Goal: Transaction & Acquisition: Obtain resource

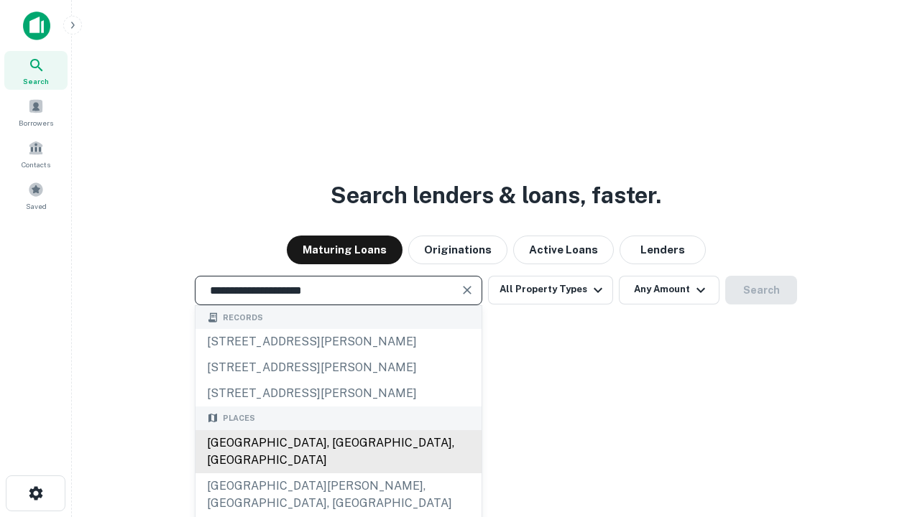
click at [338, 473] on div "[GEOGRAPHIC_DATA], [GEOGRAPHIC_DATA], [GEOGRAPHIC_DATA]" at bounding box center [338, 451] width 286 height 43
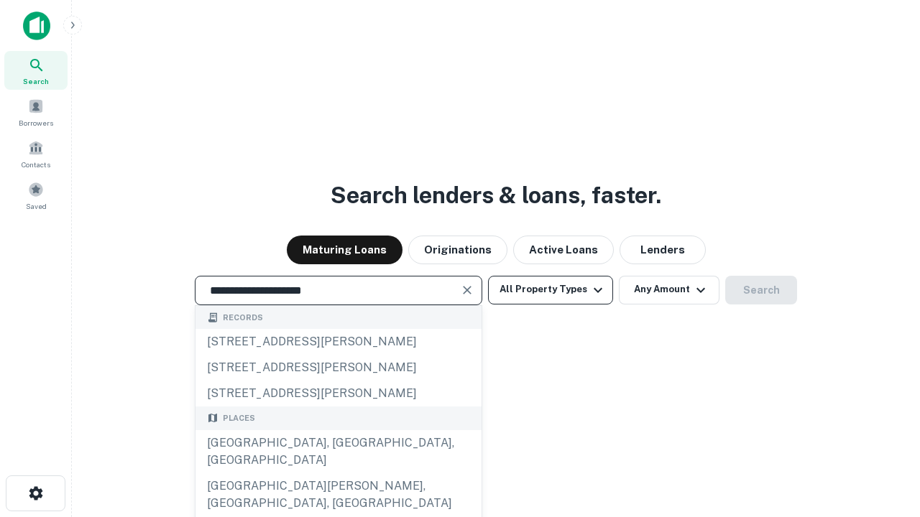
type input "**********"
click at [550, 290] on button "All Property Types" at bounding box center [550, 290] width 125 height 29
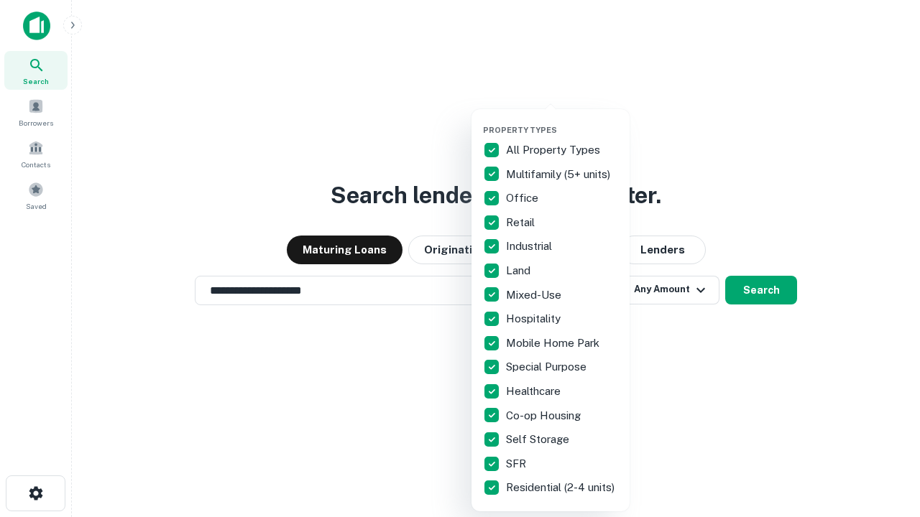
click at [562, 121] on button "button" at bounding box center [562, 121] width 158 height 1
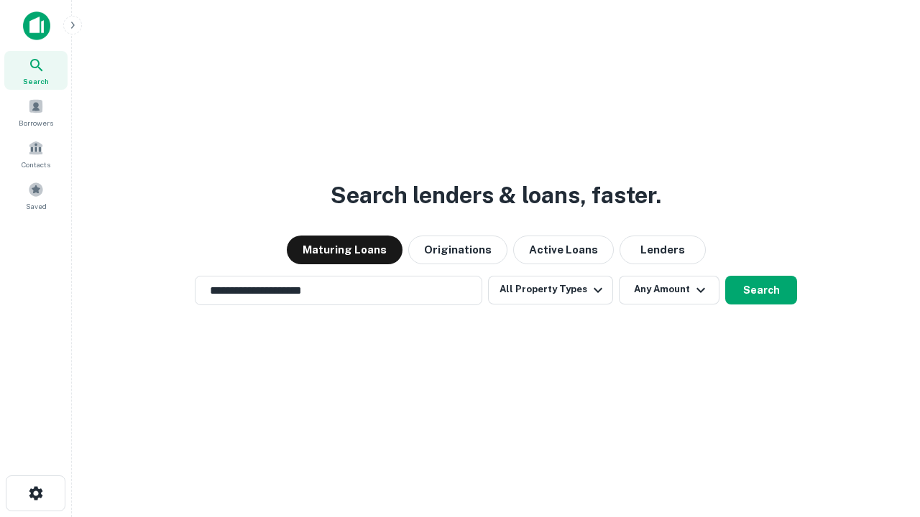
scroll to position [22, 0]
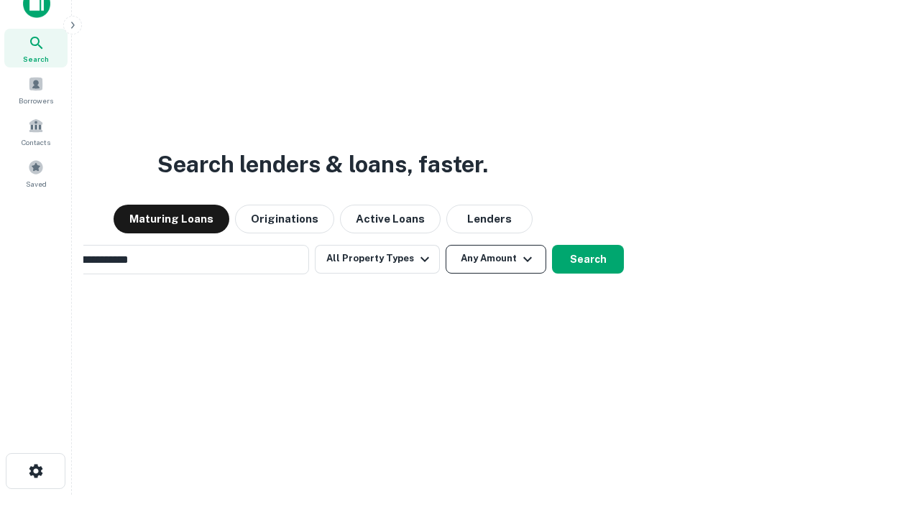
click at [445, 245] on button "Any Amount" at bounding box center [495, 259] width 101 height 29
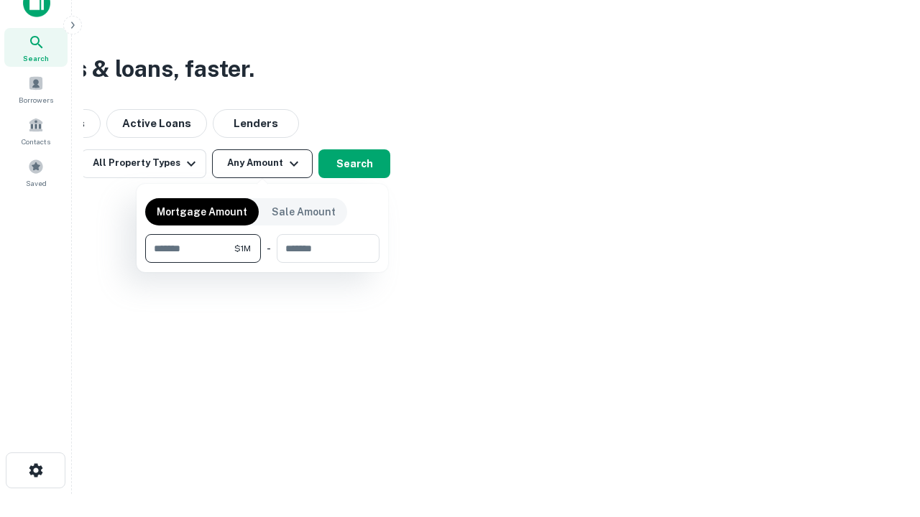
type input "*******"
click at [262, 263] on button "button" at bounding box center [262, 263] width 234 height 1
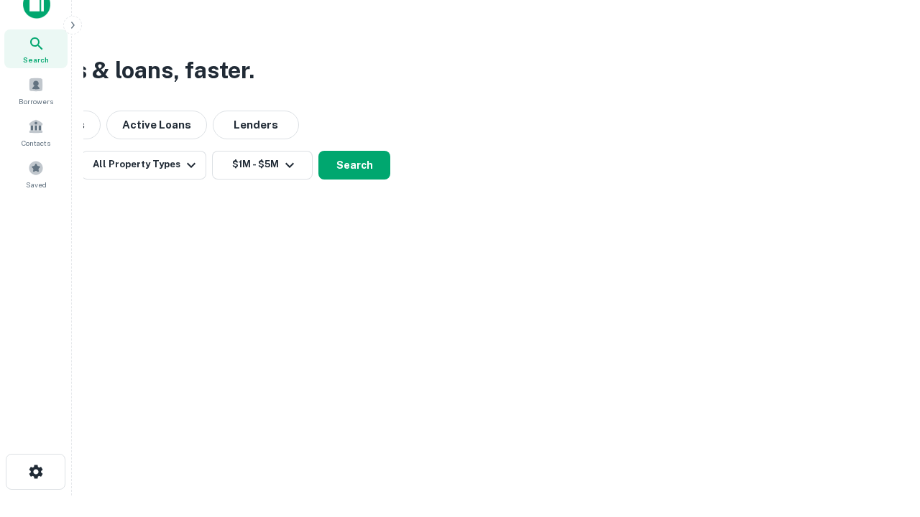
scroll to position [9, 265]
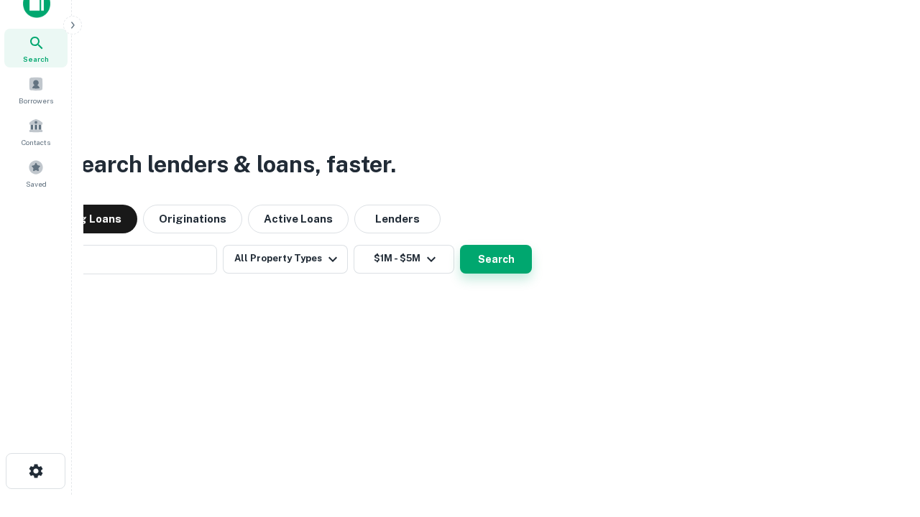
click at [460, 245] on button "Search" at bounding box center [496, 259] width 72 height 29
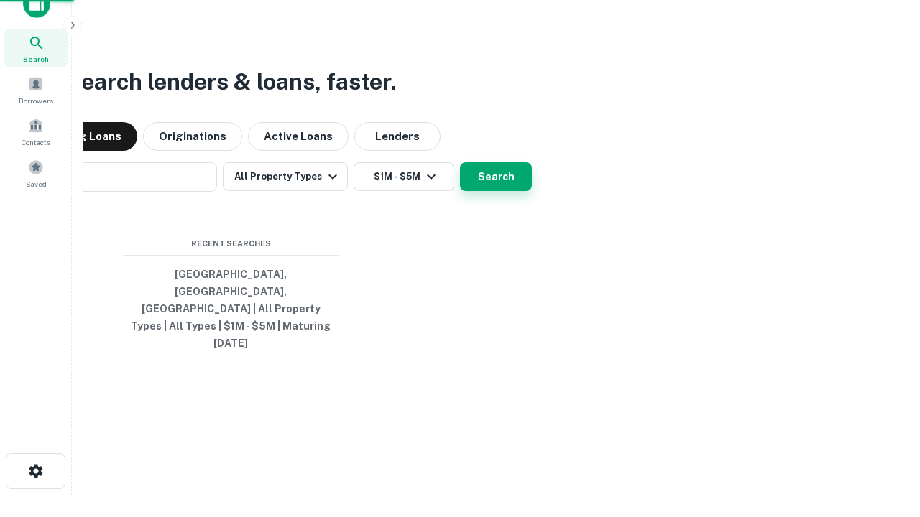
scroll to position [38, 407]
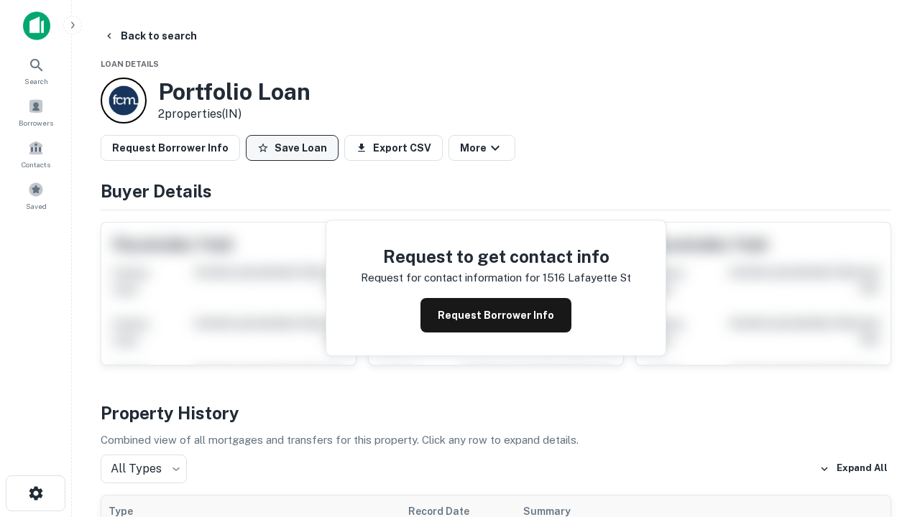
click at [292, 148] on button "Save Loan" at bounding box center [292, 148] width 93 height 26
click at [295, 148] on button "Save Loan" at bounding box center [292, 148] width 93 height 26
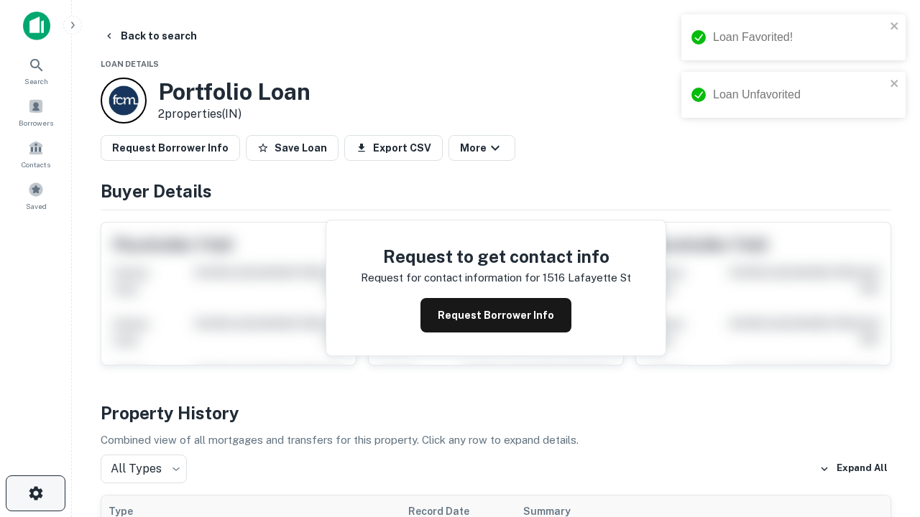
click at [35, 494] on icon "button" at bounding box center [35, 493] width 17 height 17
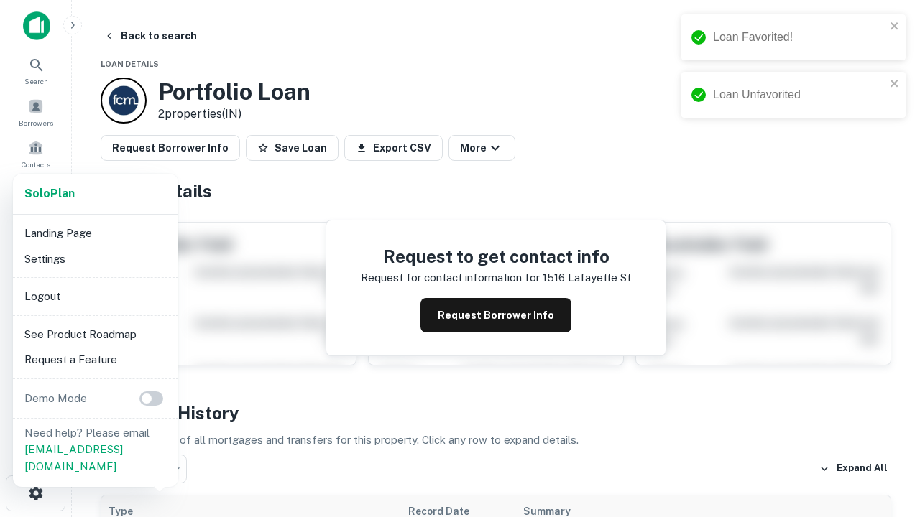
click at [95, 296] on li "Logout" at bounding box center [96, 297] width 154 height 26
